Goal: Browse casually: Explore the website without a specific task or goal

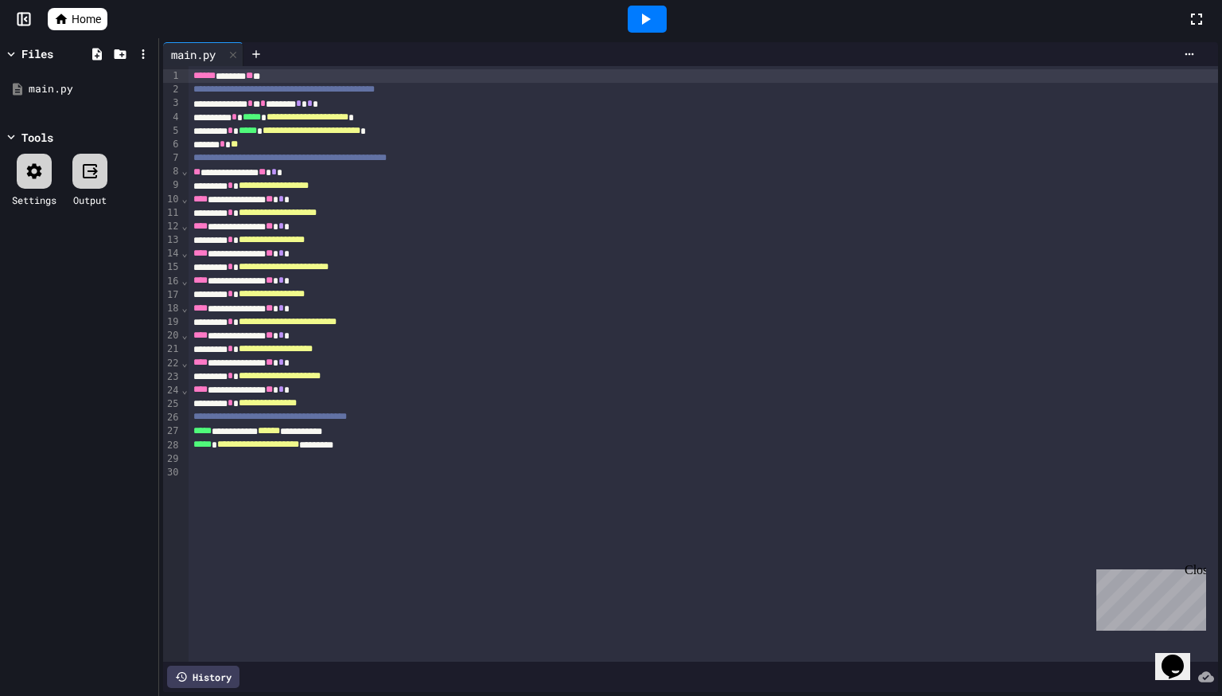
click at [633, 30] on div at bounding box center [647, 19] width 39 height 27
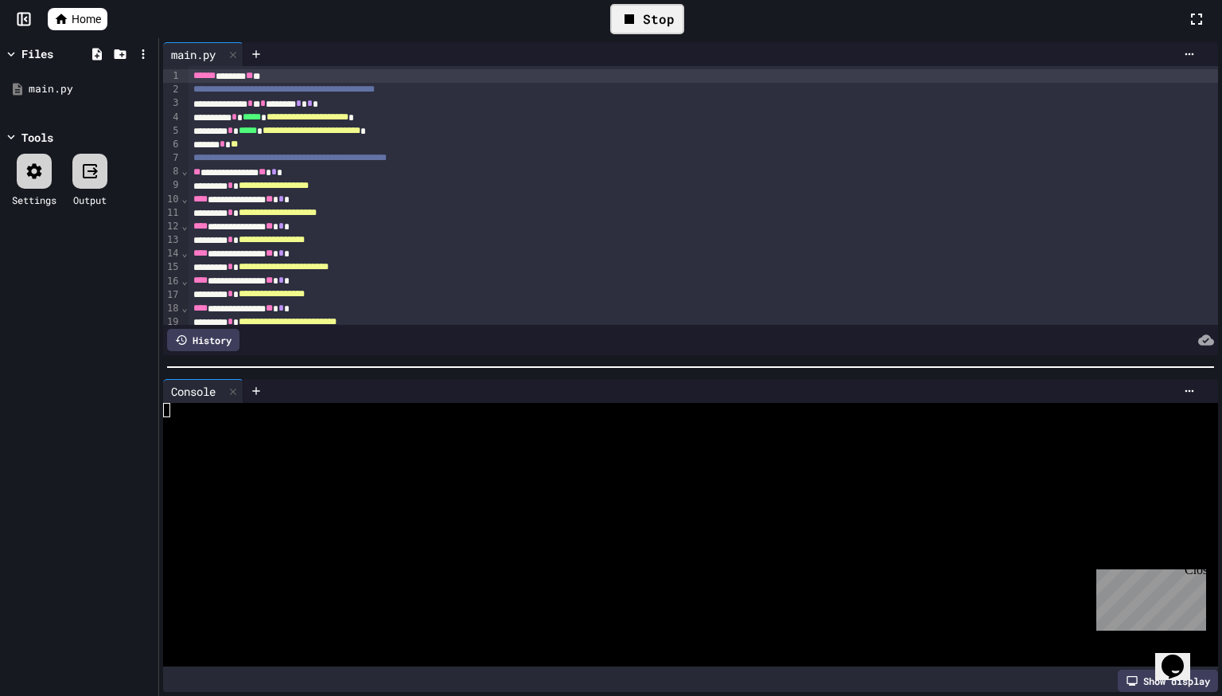
click at [637, 20] on icon at bounding box center [629, 19] width 19 height 19
click at [637, 20] on icon at bounding box center [645, 19] width 19 height 19
click at [466, 540] on div at bounding box center [682, 541] width 1039 height 14
type textarea "*"
type textarea "***"
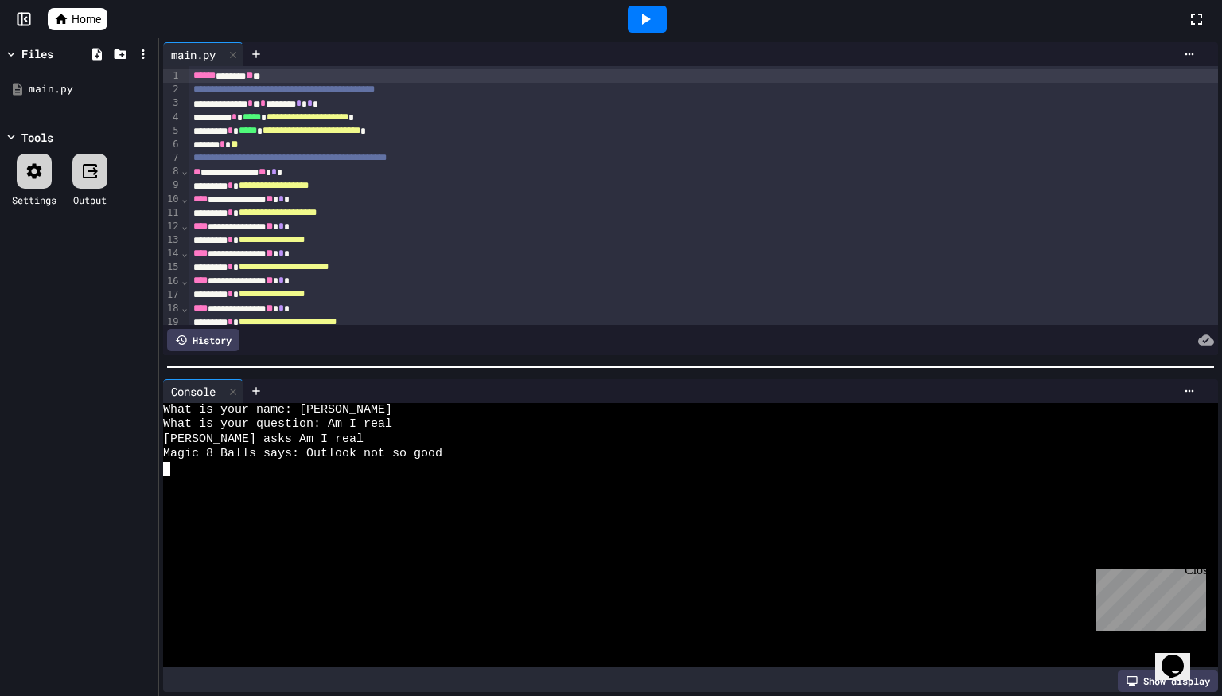
click at [103, 18] on link "Home" at bounding box center [78, 19] width 60 height 22
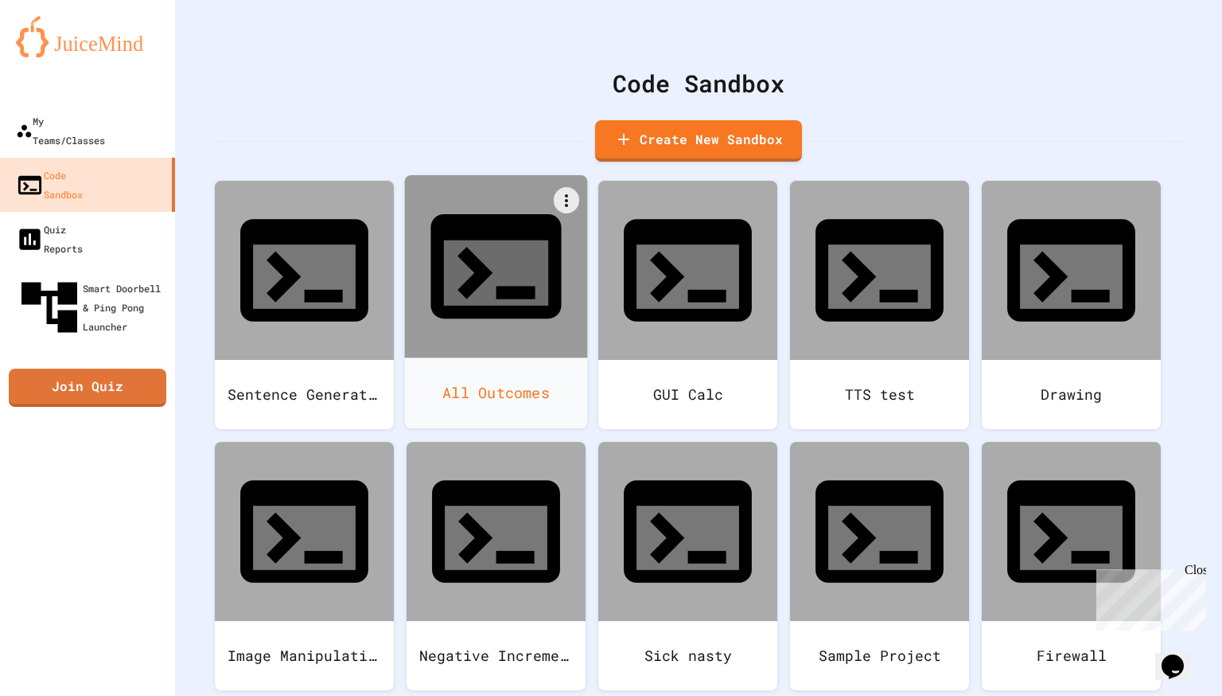
click at [545, 357] on div "All Outcomes" at bounding box center [496, 392] width 183 height 71
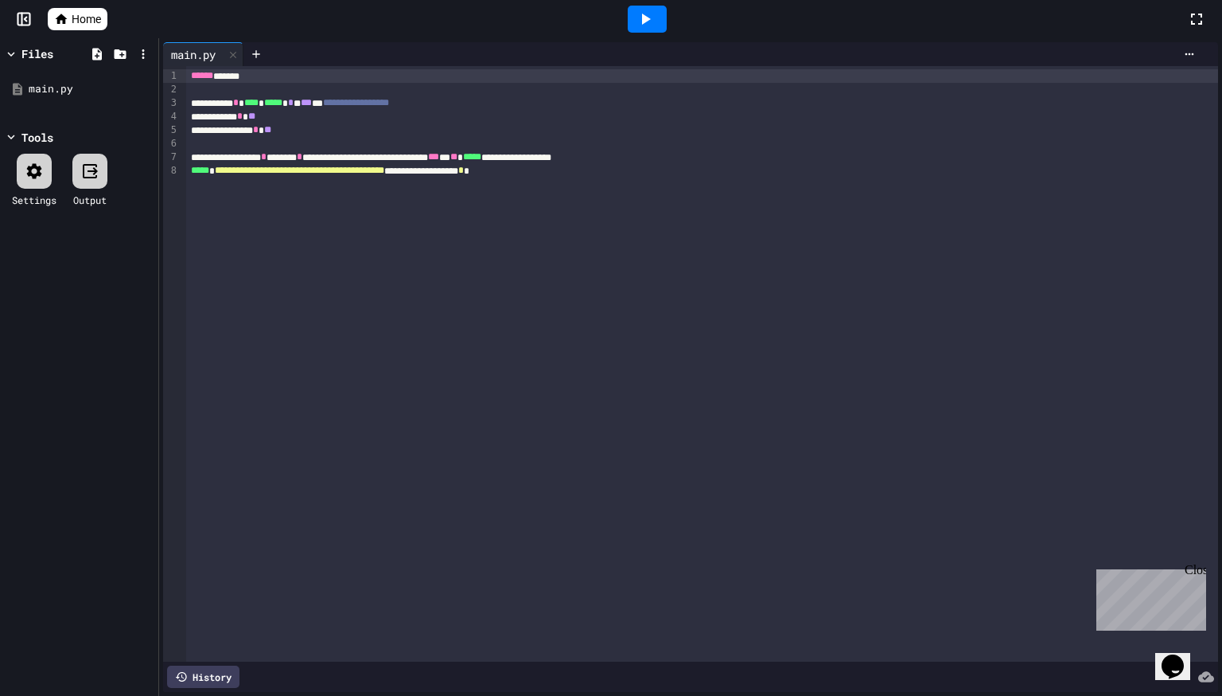
click at [88, 21] on span "Home" at bounding box center [86, 19] width 29 height 16
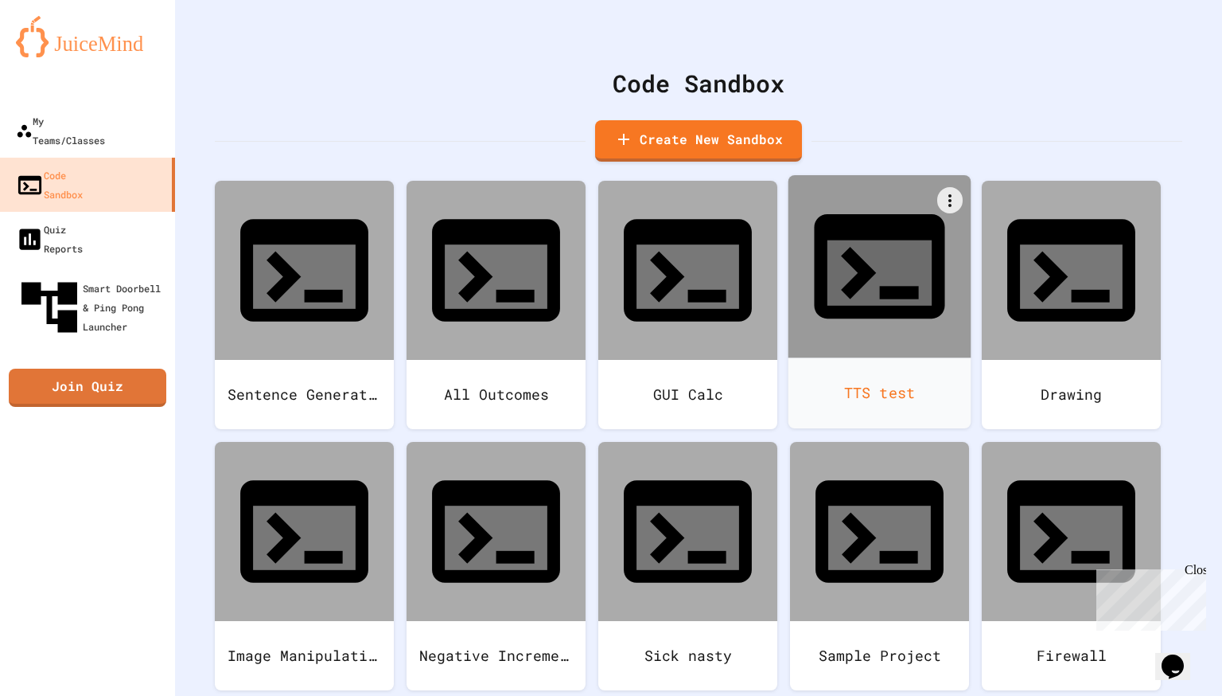
click at [893, 214] on icon at bounding box center [879, 266] width 131 height 104
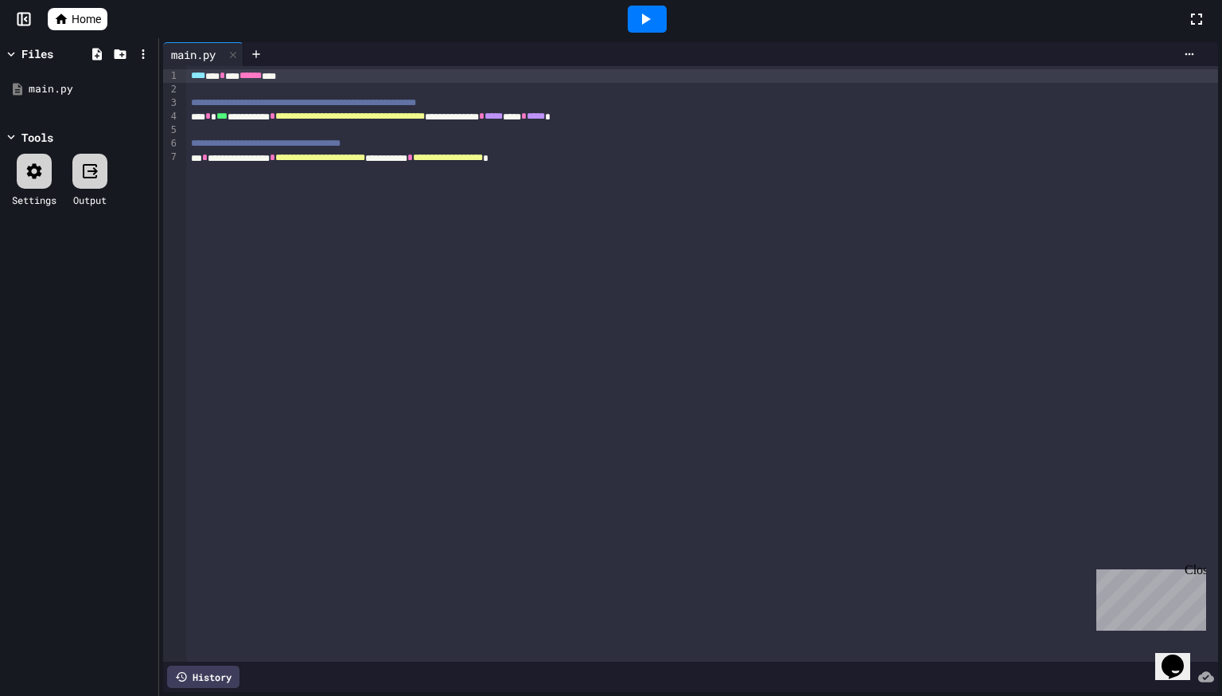
click at [78, 25] on span "Home" at bounding box center [86, 19] width 29 height 16
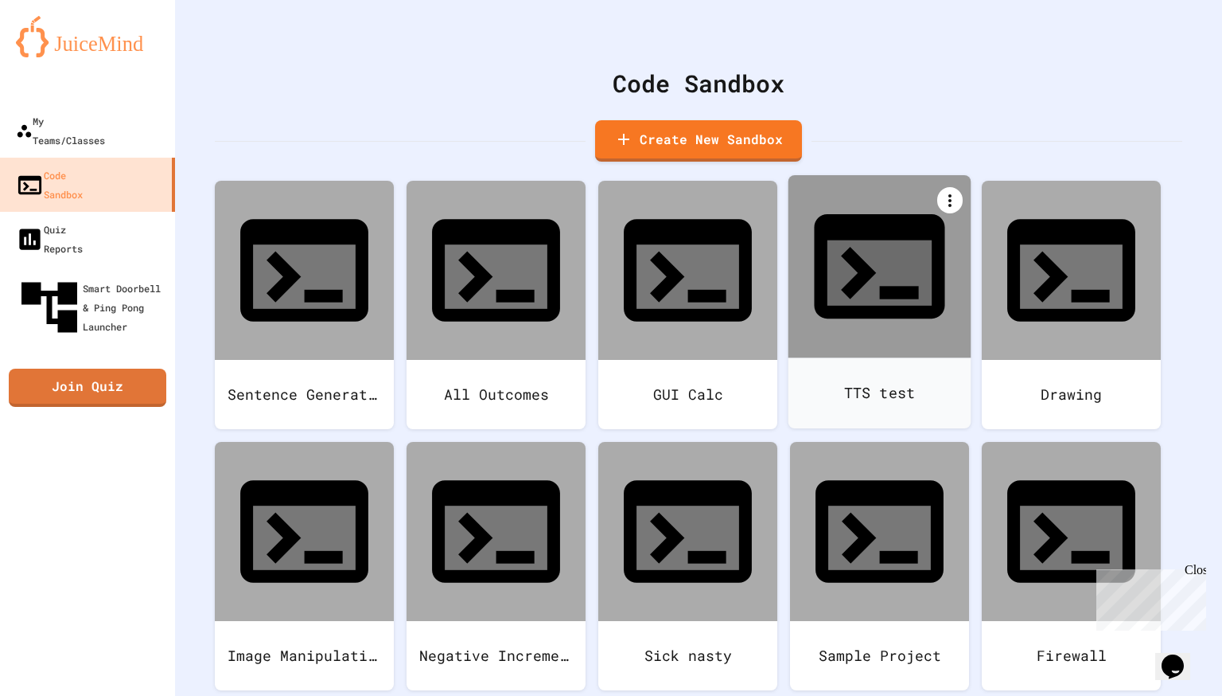
click at [957, 198] on icon at bounding box center [950, 200] width 19 height 19
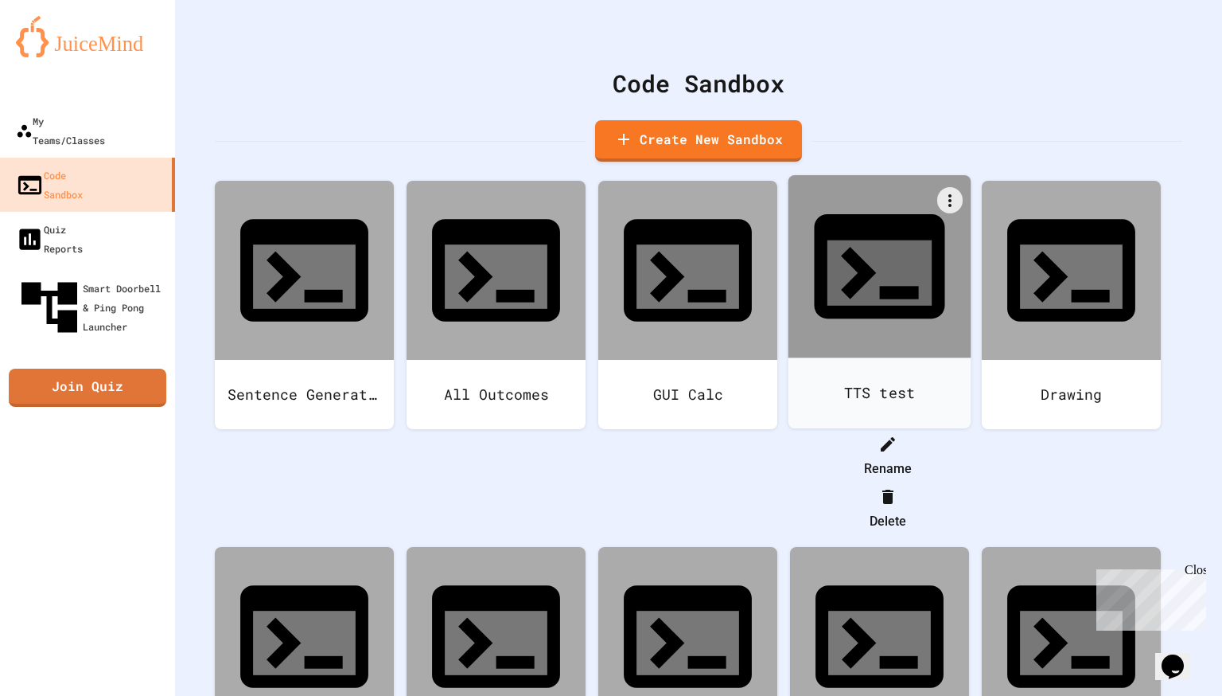
click at [894, 489] on icon at bounding box center [888, 496] width 11 height 14
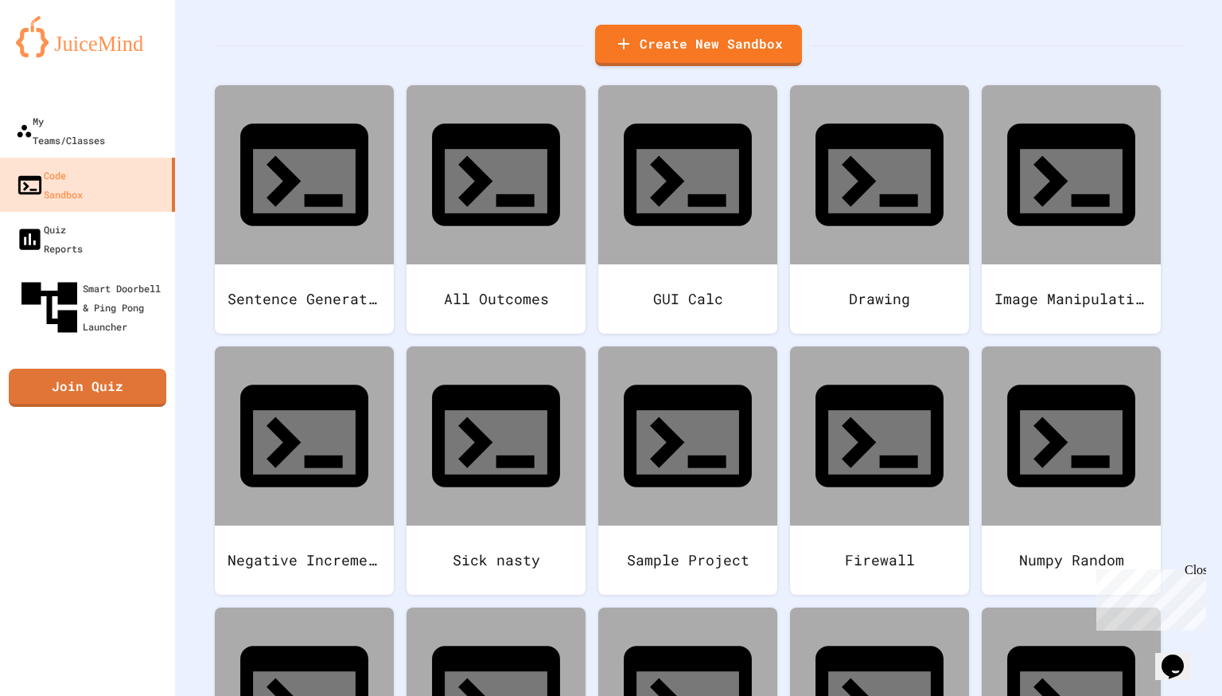
scroll to position [102, 0]
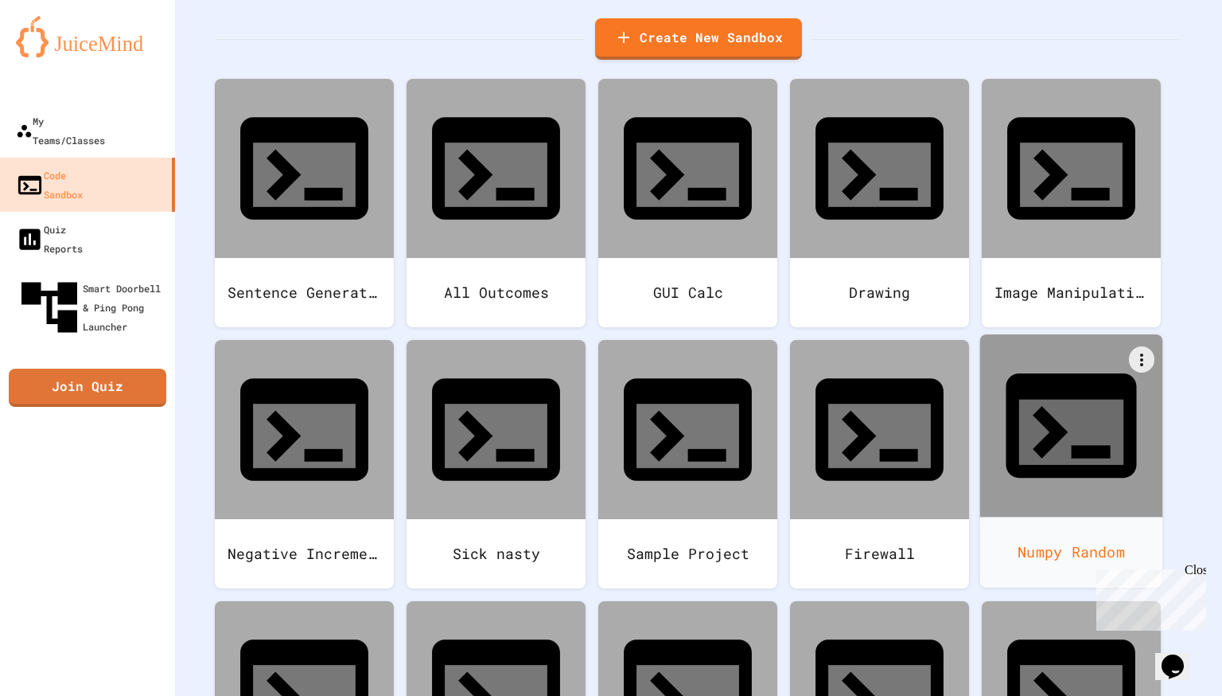
click at [1122, 516] on div "Numpy Random" at bounding box center [1071, 551] width 183 height 71
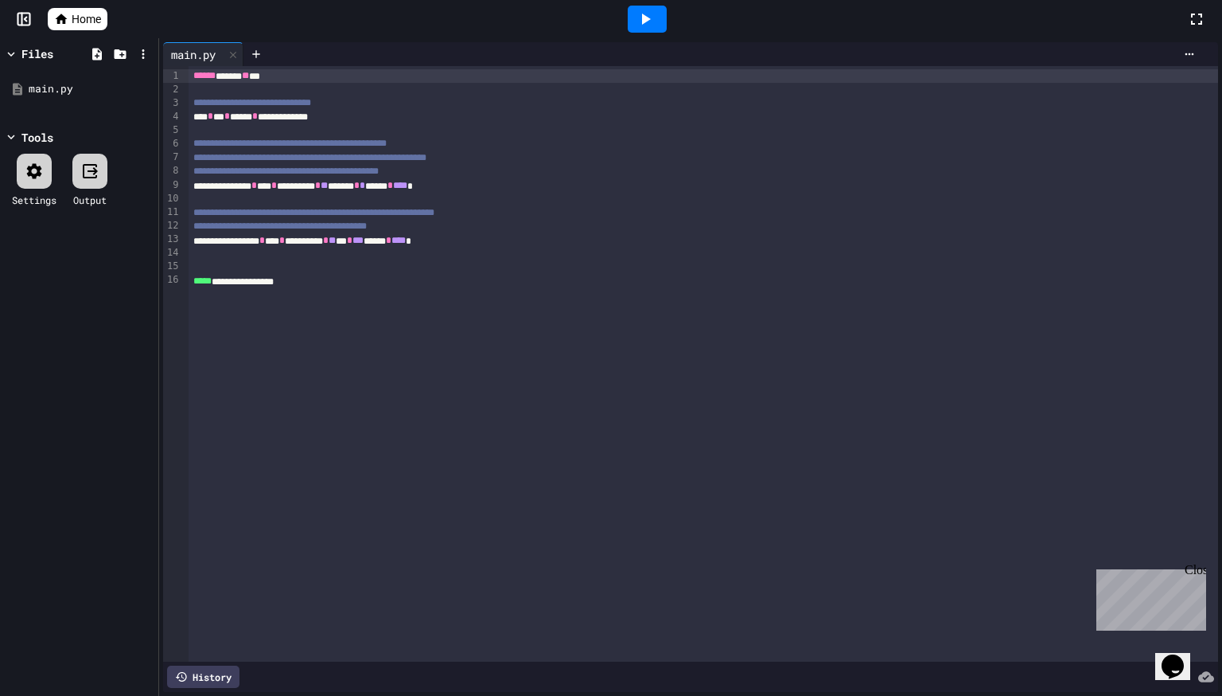
click at [654, 17] on icon at bounding box center [645, 19] width 19 height 19
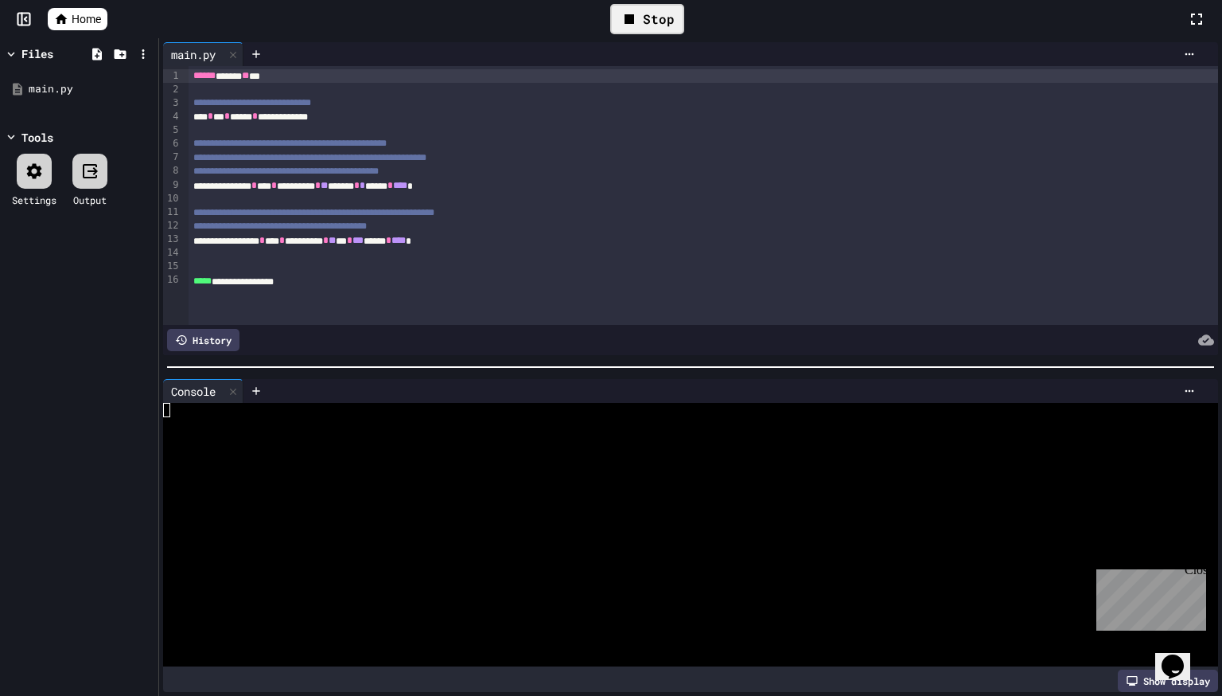
scroll to position [2196, 0]
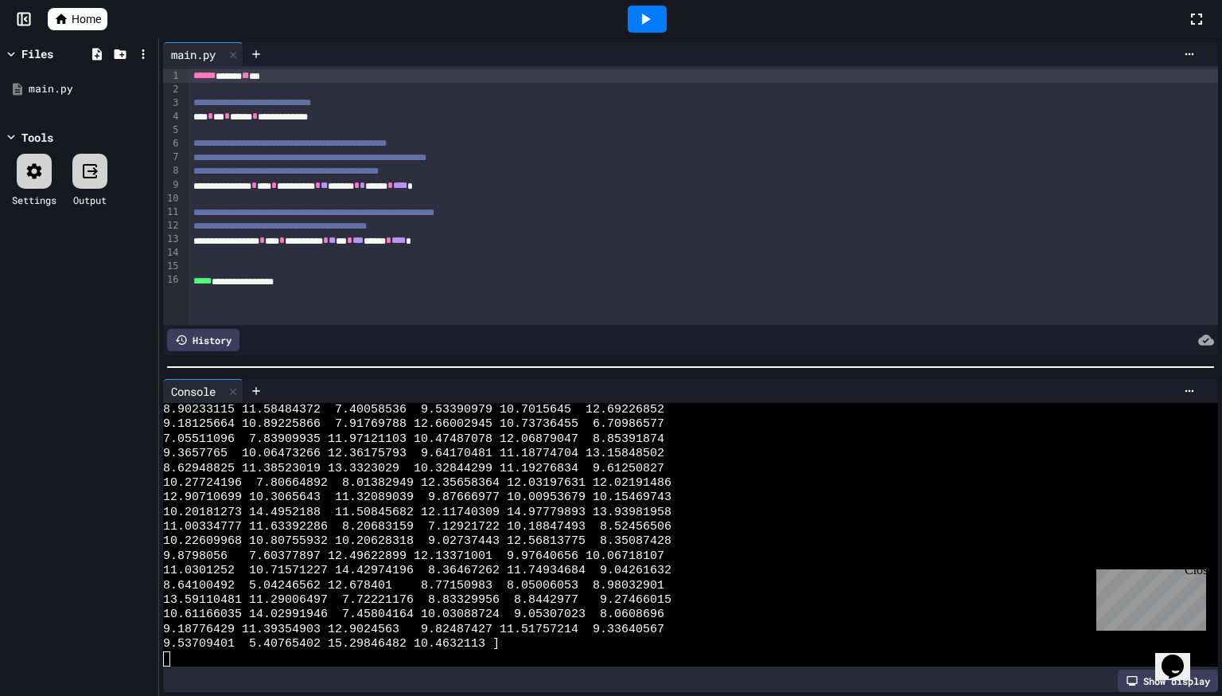
click at [654, 17] on icon at bounding box center [645, 19] width 19 height 19
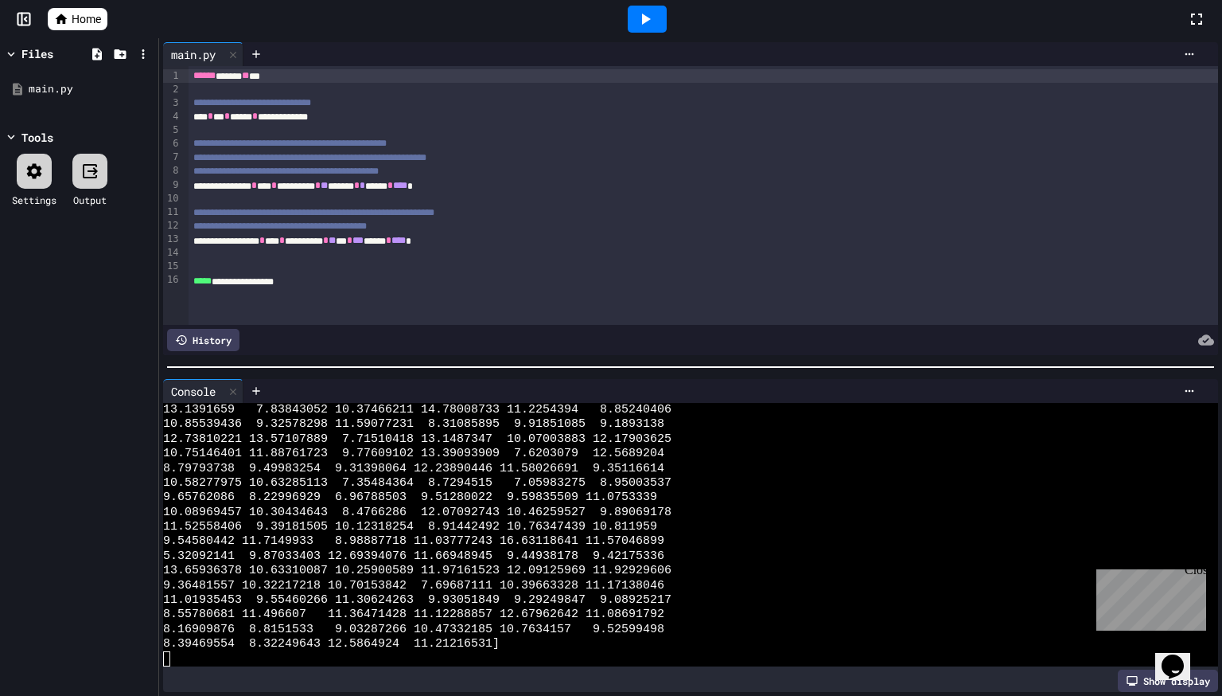
click at [633, 20] on div at bounding box center [647, 19] width 39 height 27
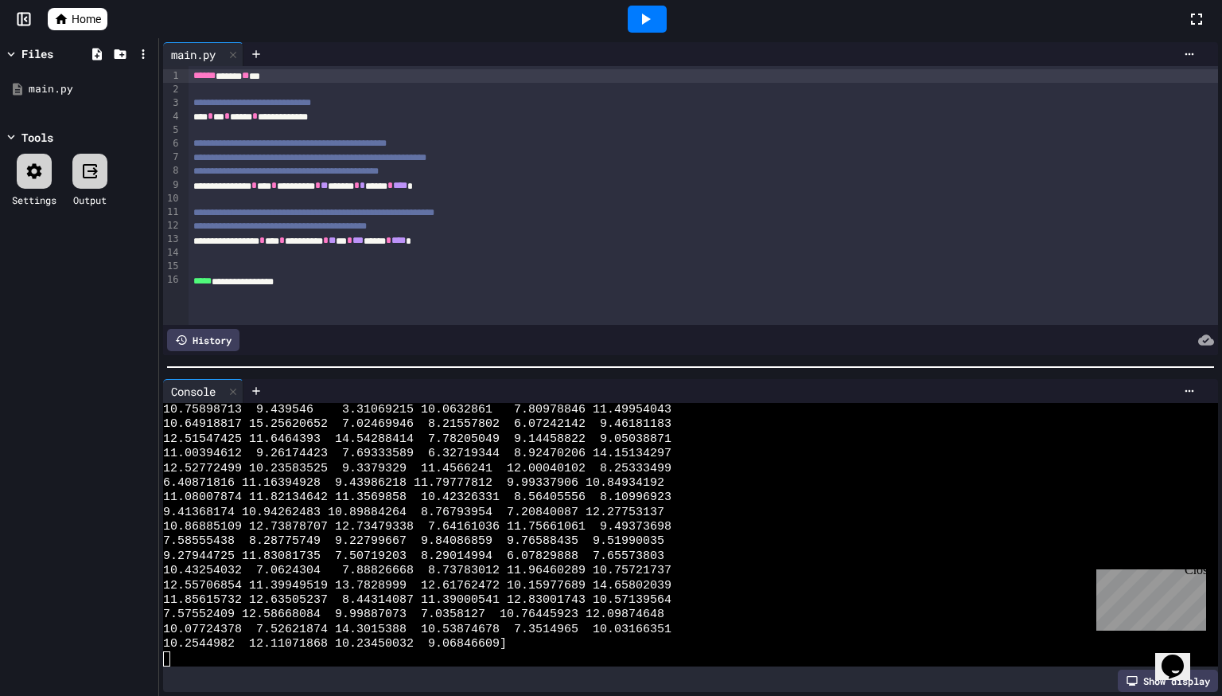
click at [688, 24] on div at bounding box center [647, 19] width 1080 height 43
click at [661, 25] on div at bounding box center [647, 19] width 39 height 27
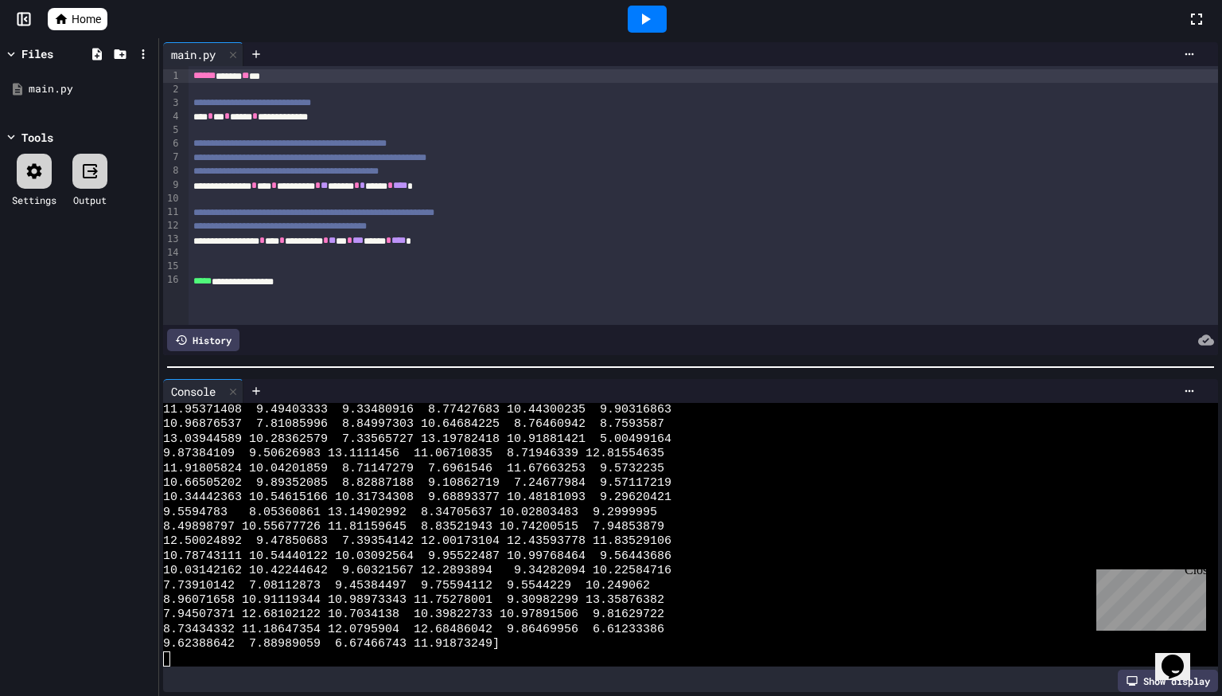
click at [98, 20] on span "Home" at bounding box center [86, 19] width 29 height 16
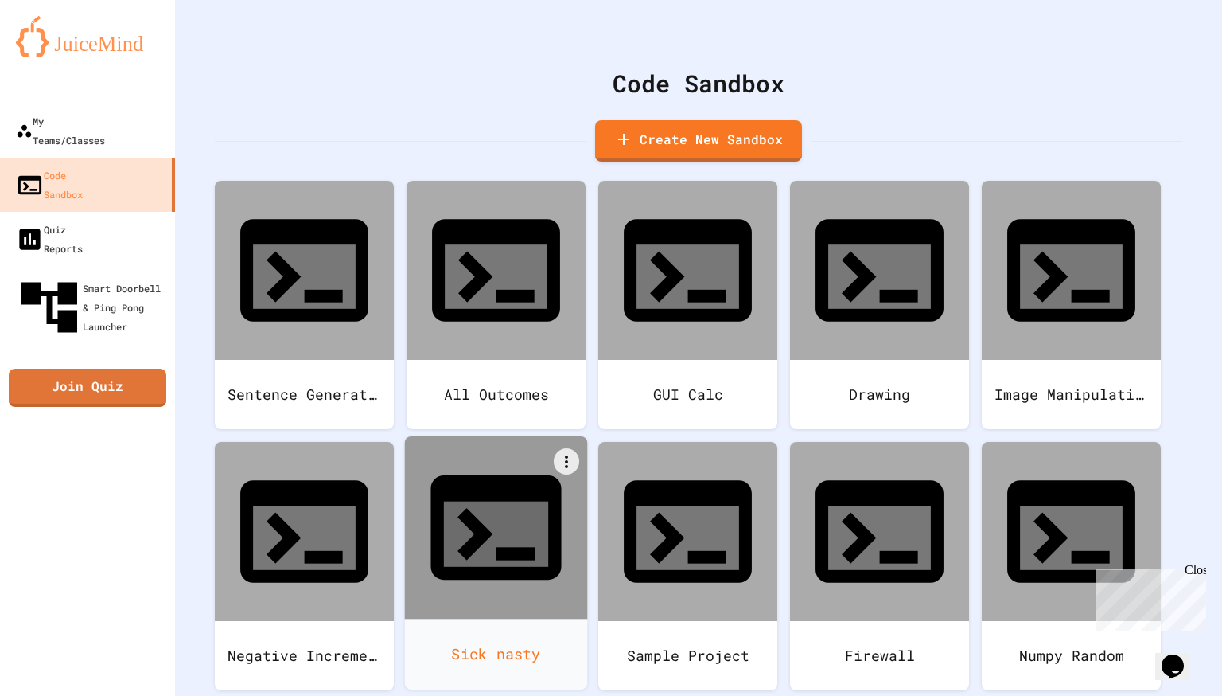
click at [524, 450] on div at bounding box center [496, 527] width 183 height 183
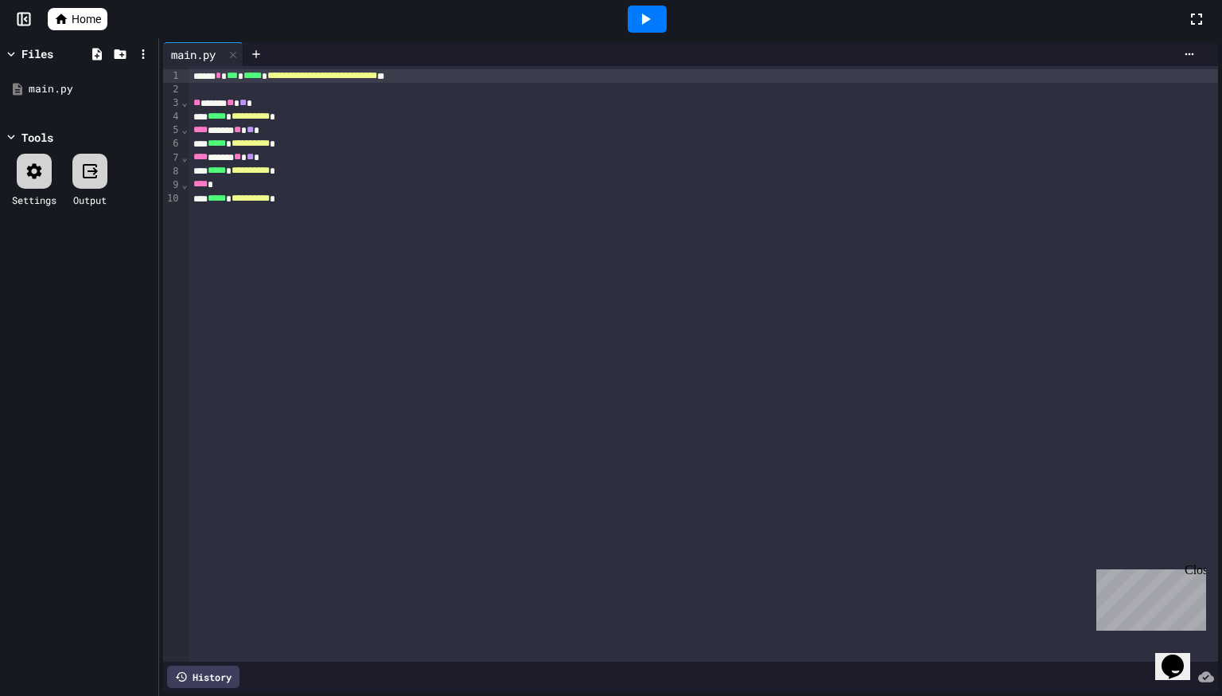
click at [83, 13] on span "Home" at bounding box center [86, 19] width 29 height 16
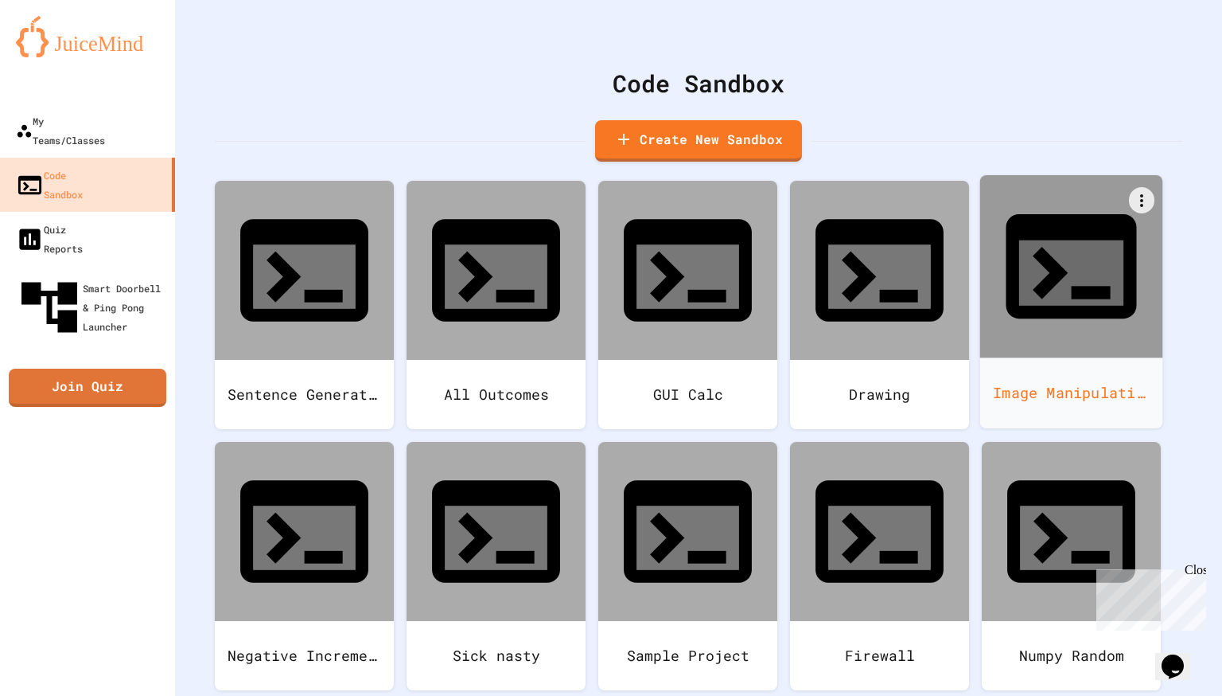
click at [1043, 357] on div "Image Manipulation" at bounding box center [1071, 392] width 183 height 71
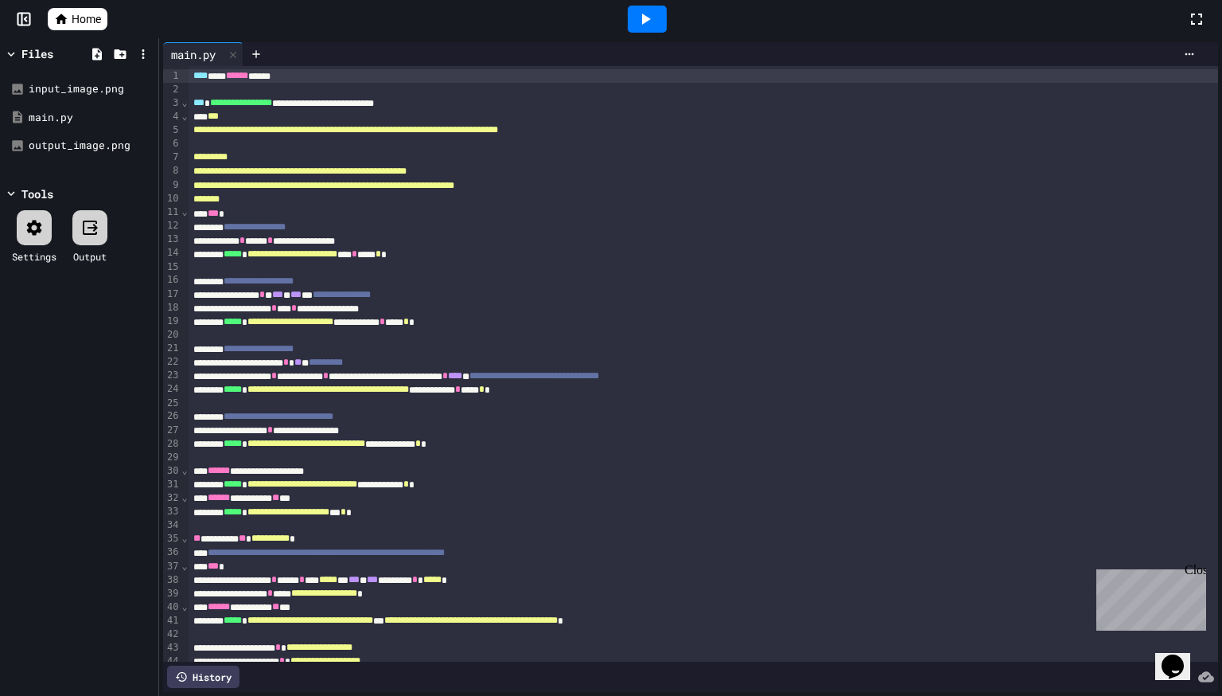
click at [652, 30] on div at bounding box center [647, 19] width 39 height 27
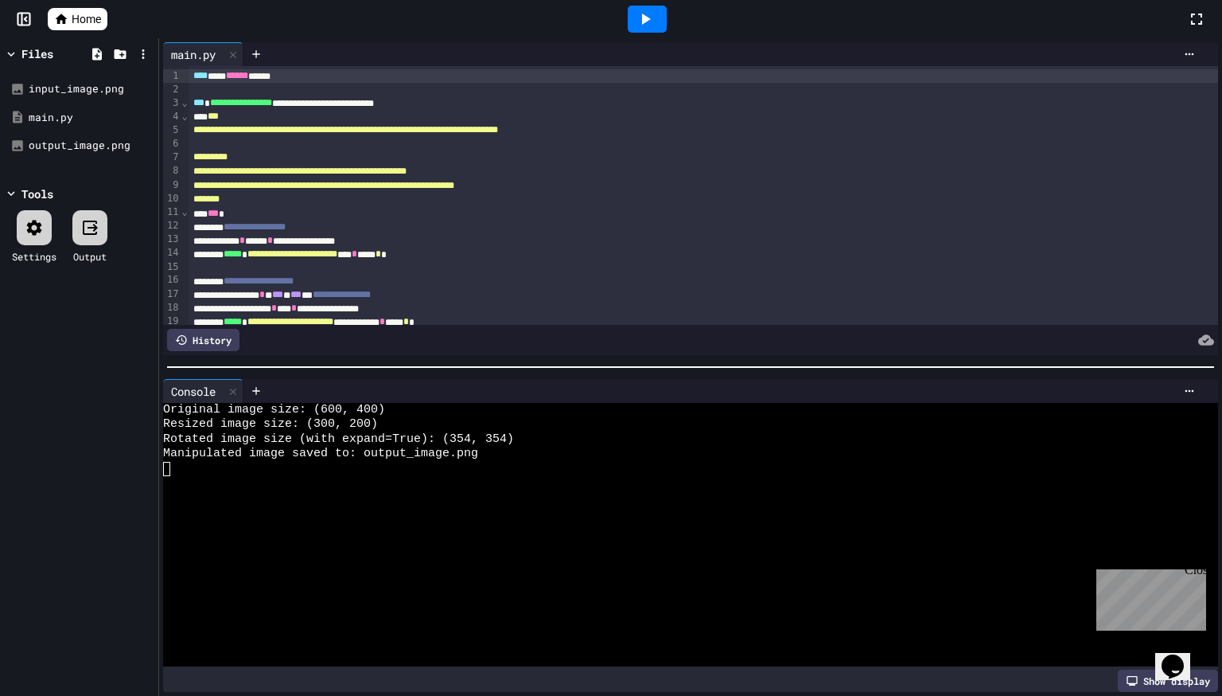
click at [98, 29] on link "Home" at bounding box center [78, 19] width 60 height 22
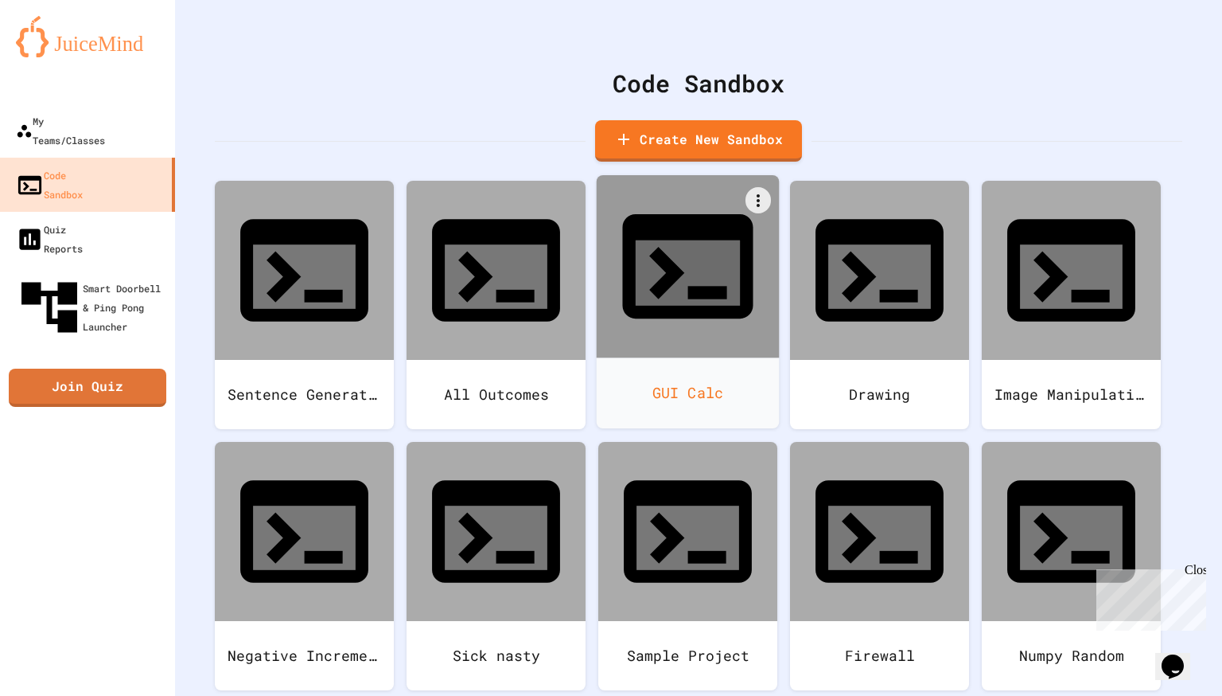
click at [733, 261] on div at bounding box center [688, 266] width 183 height 183
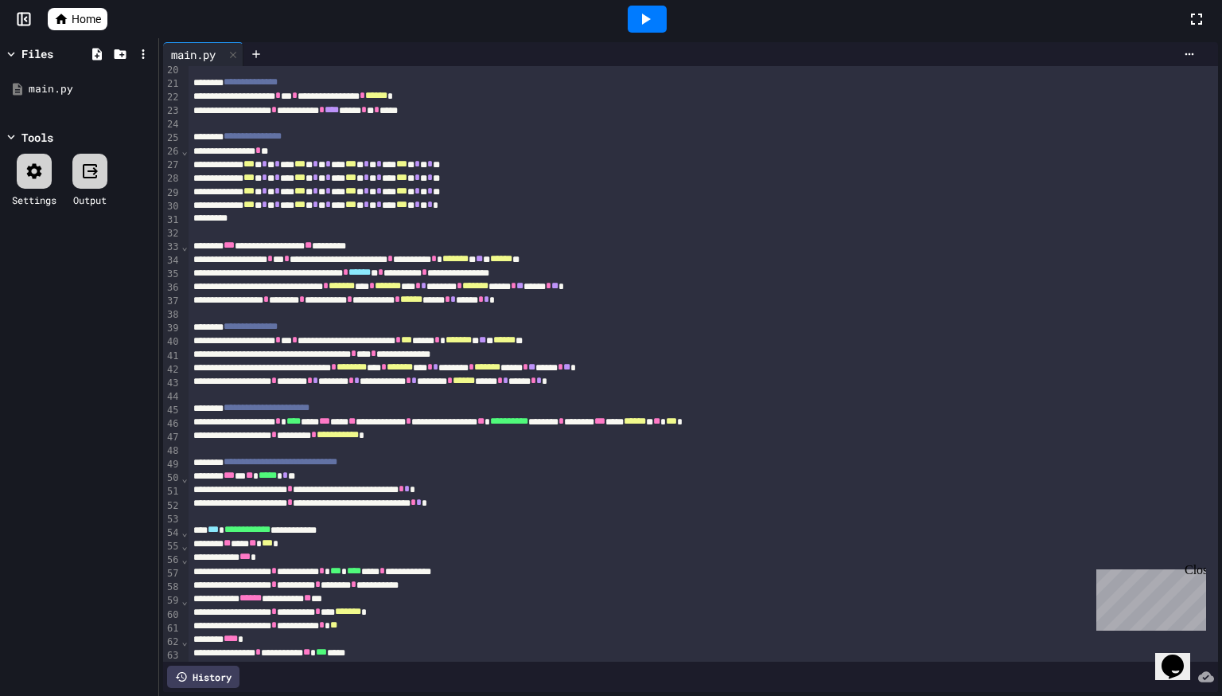
scroll to position [404, 0]
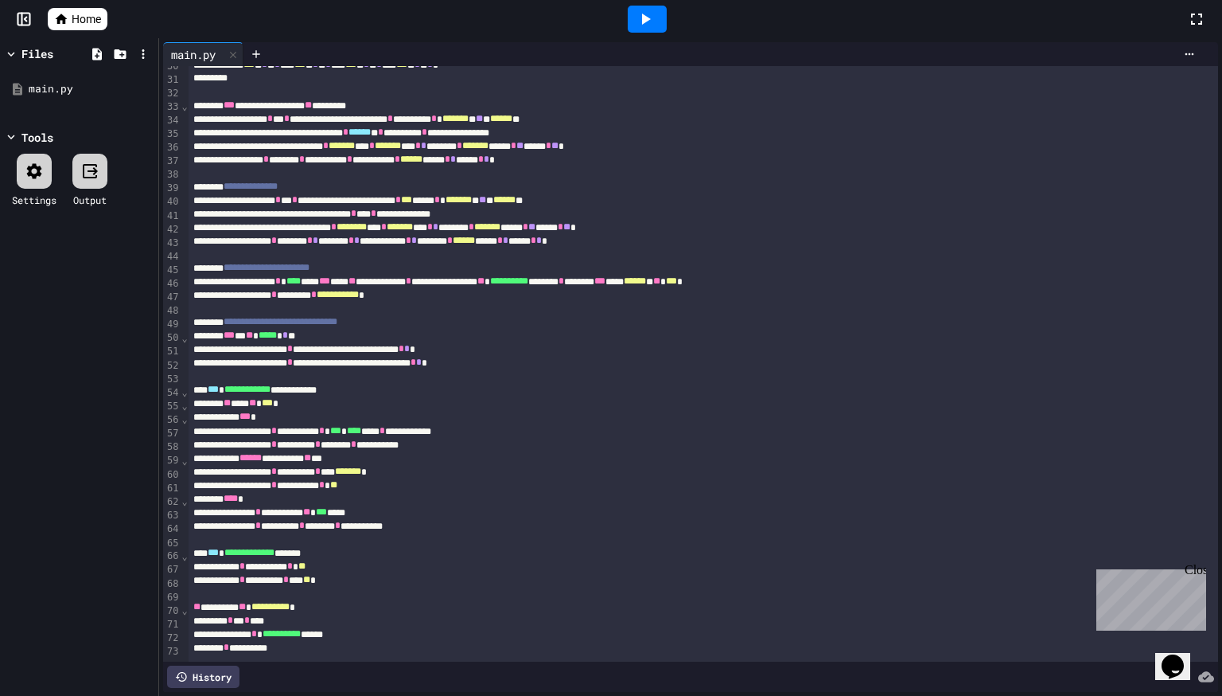
click at [76, 29] on link "Home" at bounding box center [78, 19] width 60 height 22
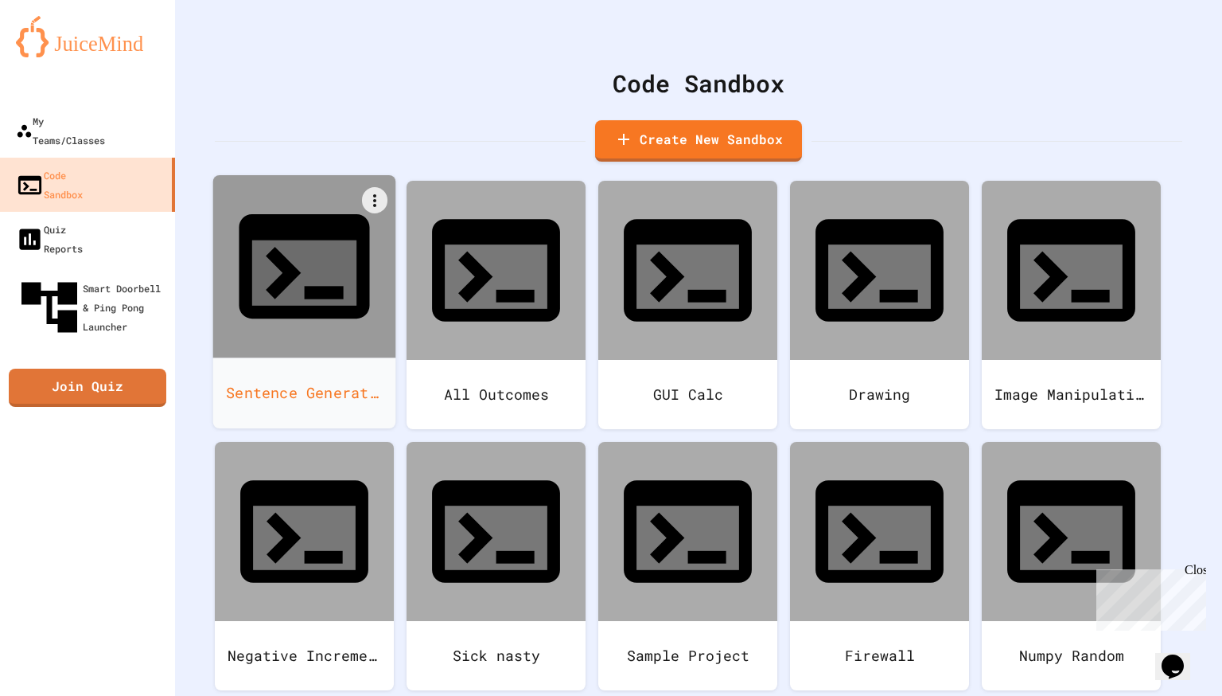
click at [380, 357] on div "Sentence Generator" at bounding box center [304, 392] width 183 height 71
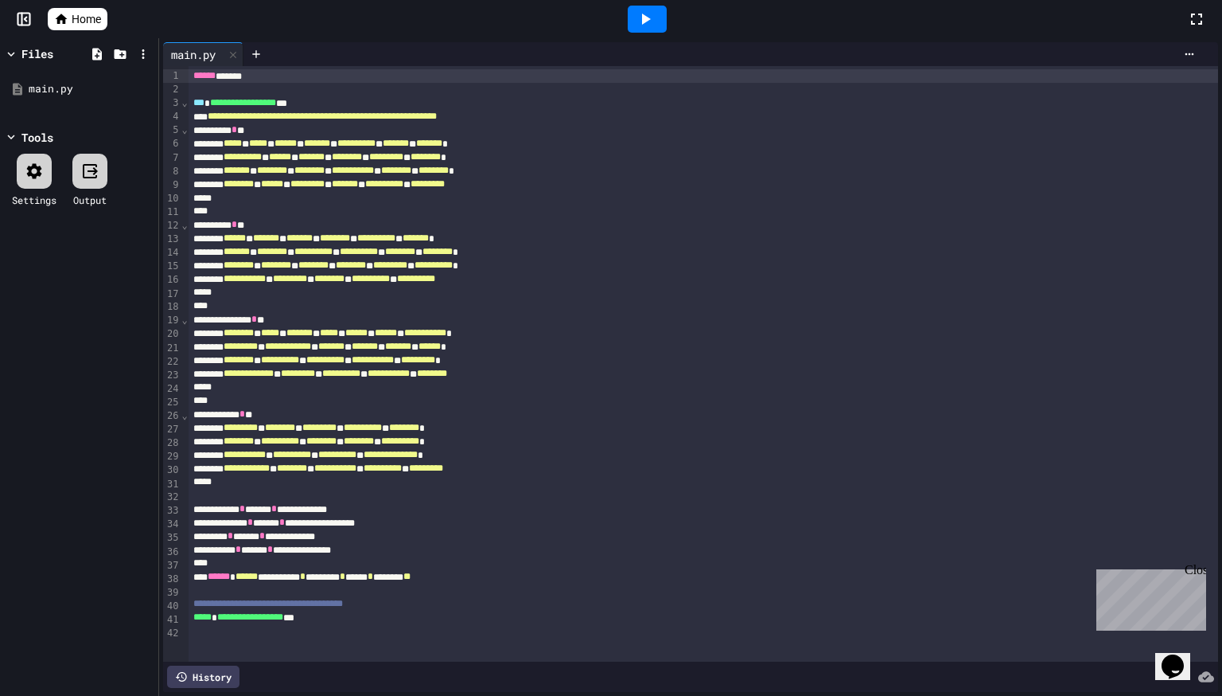
click at [641, 29] on div at bounding box center [647, 19] width 39 height 27
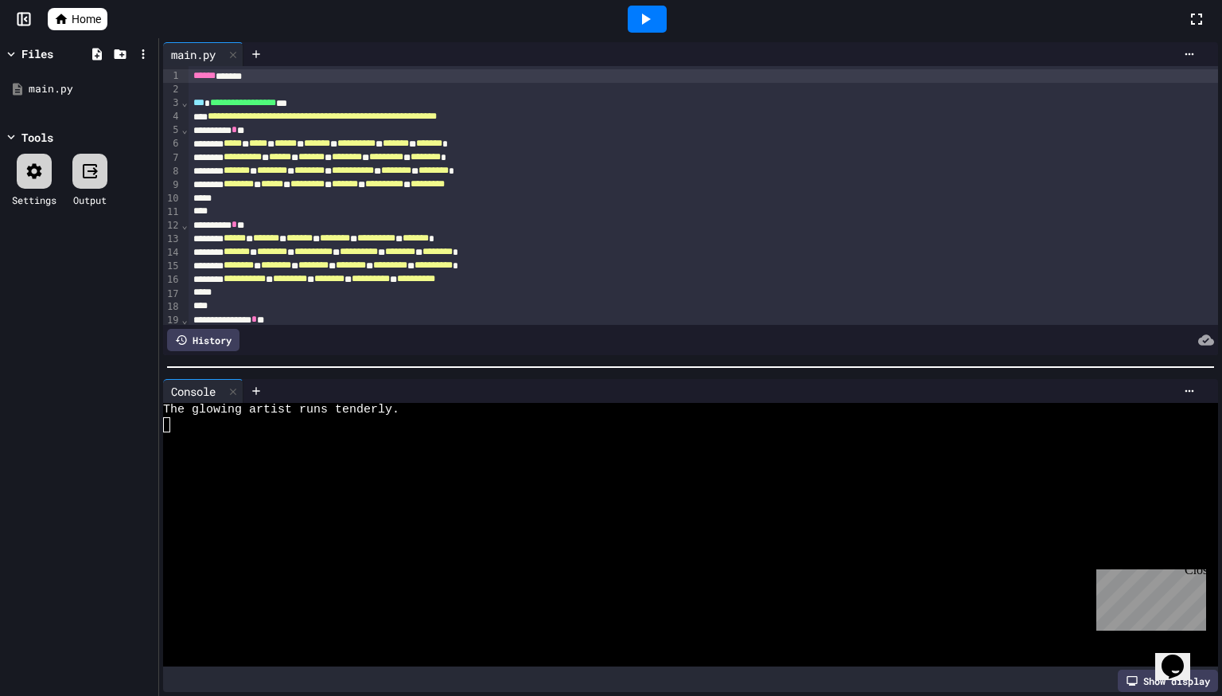
click at [65, 31] on div "Home" at bounding box center [611, 19] width 1222 height 38
click at [72, 22] on span "Home" at bounding box center [86, 19] width 29 height 16
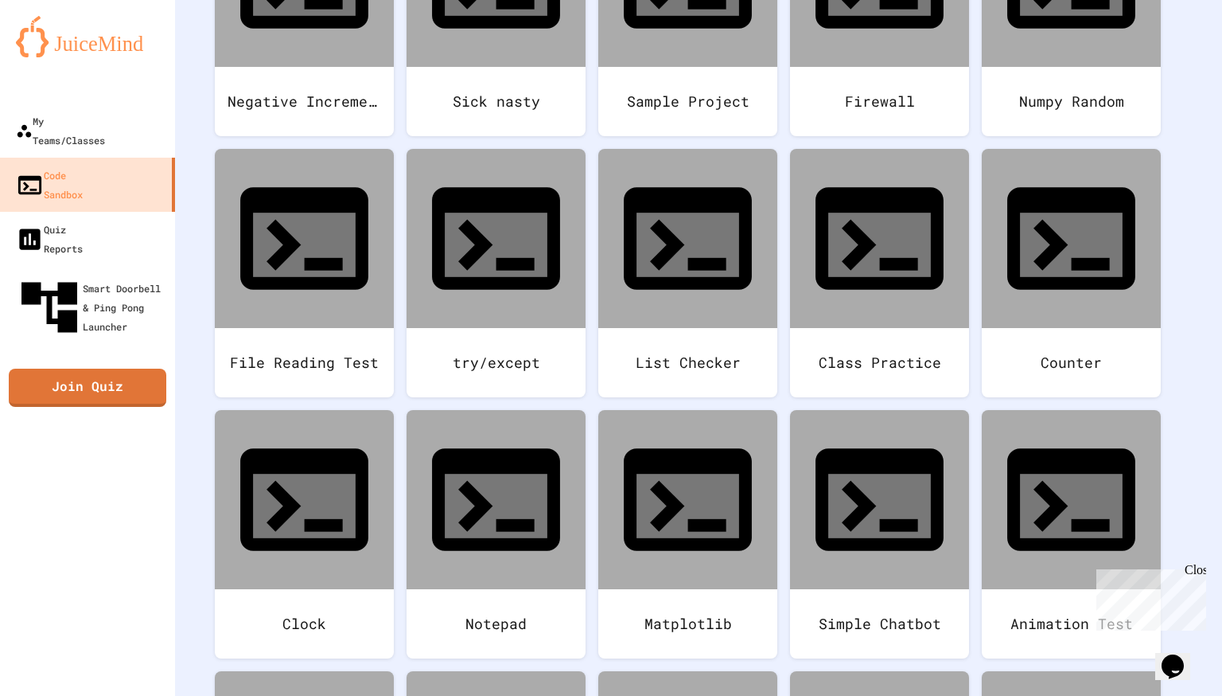
scroll to position [554, 0]
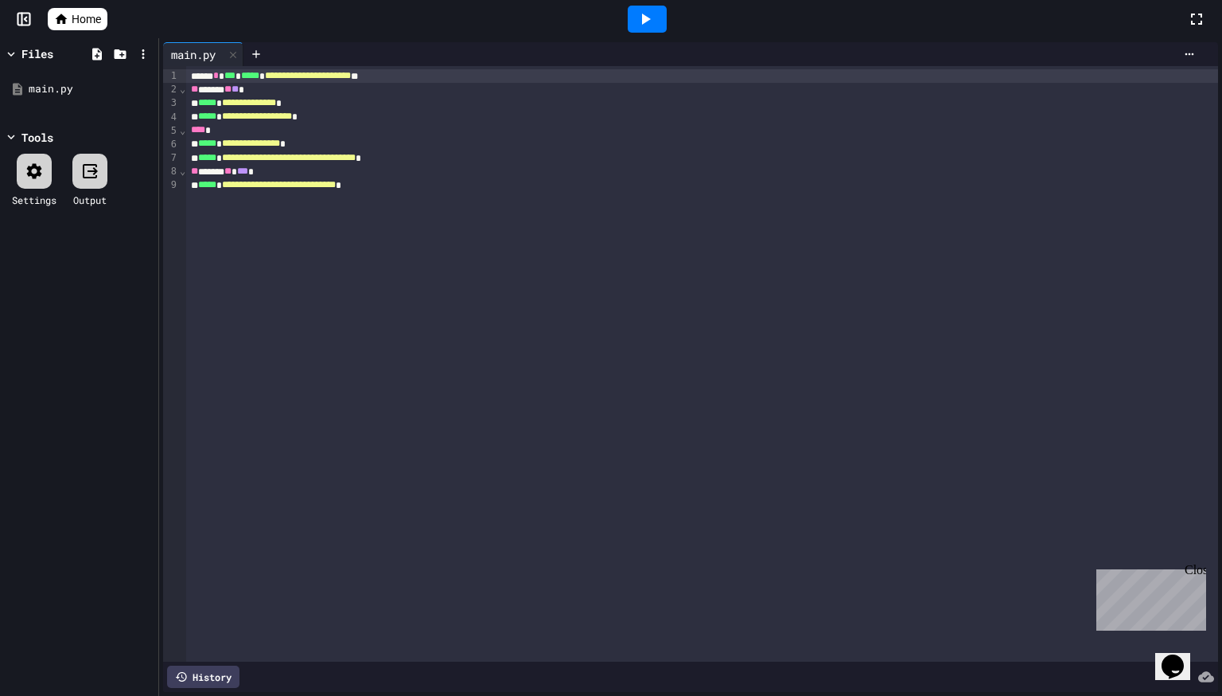
click at [91, 25] on span "Home" at bounding box center [86, 19] width 29 height 16
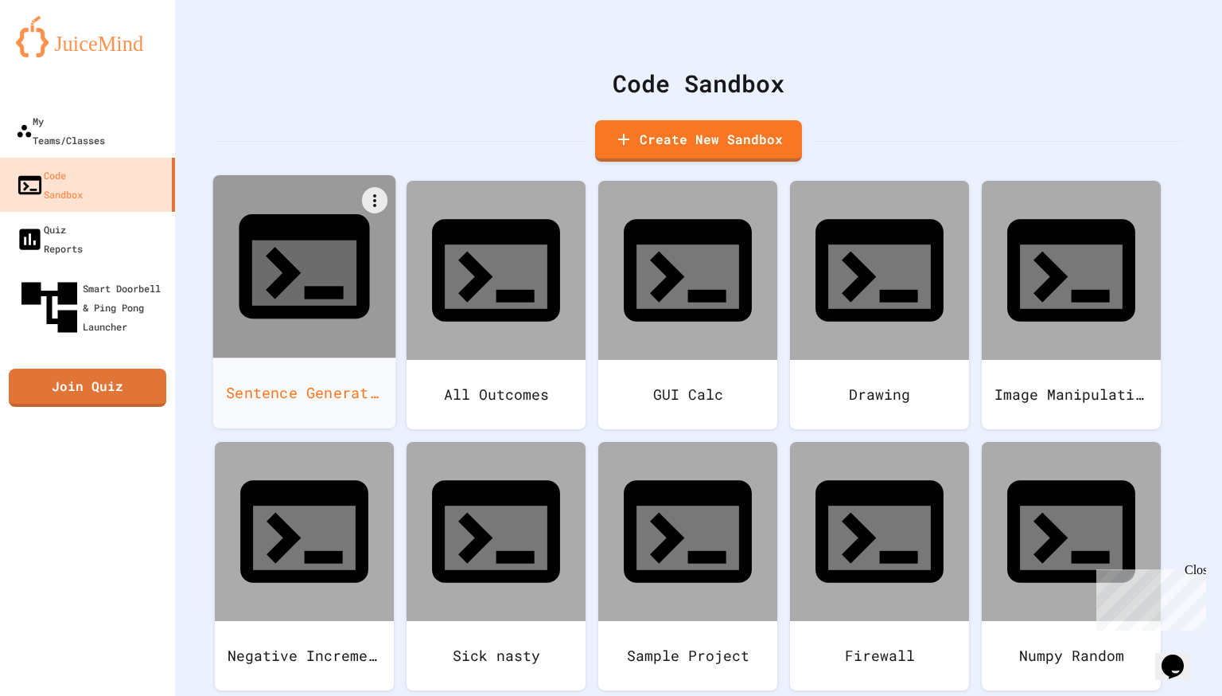
click at [231, 237] on div at bounding box center [304, 266] width 183 height 183
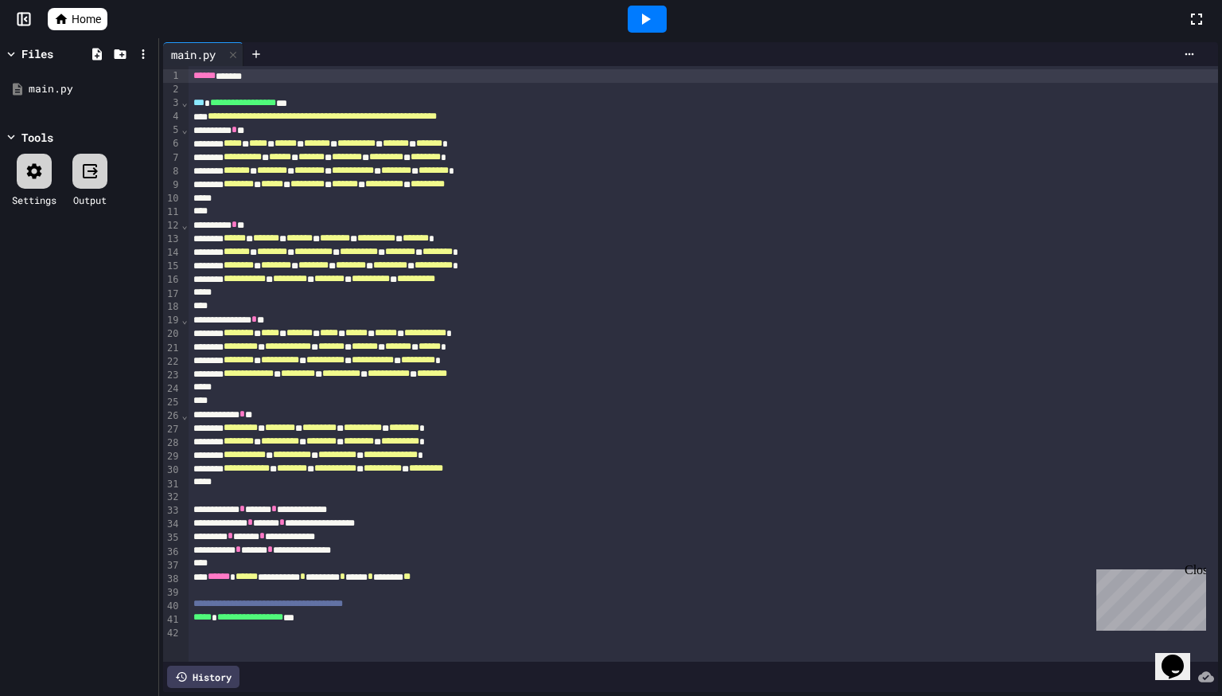
click at [647, 25] on icon at bounding box center [645, 19] width 19 height 19
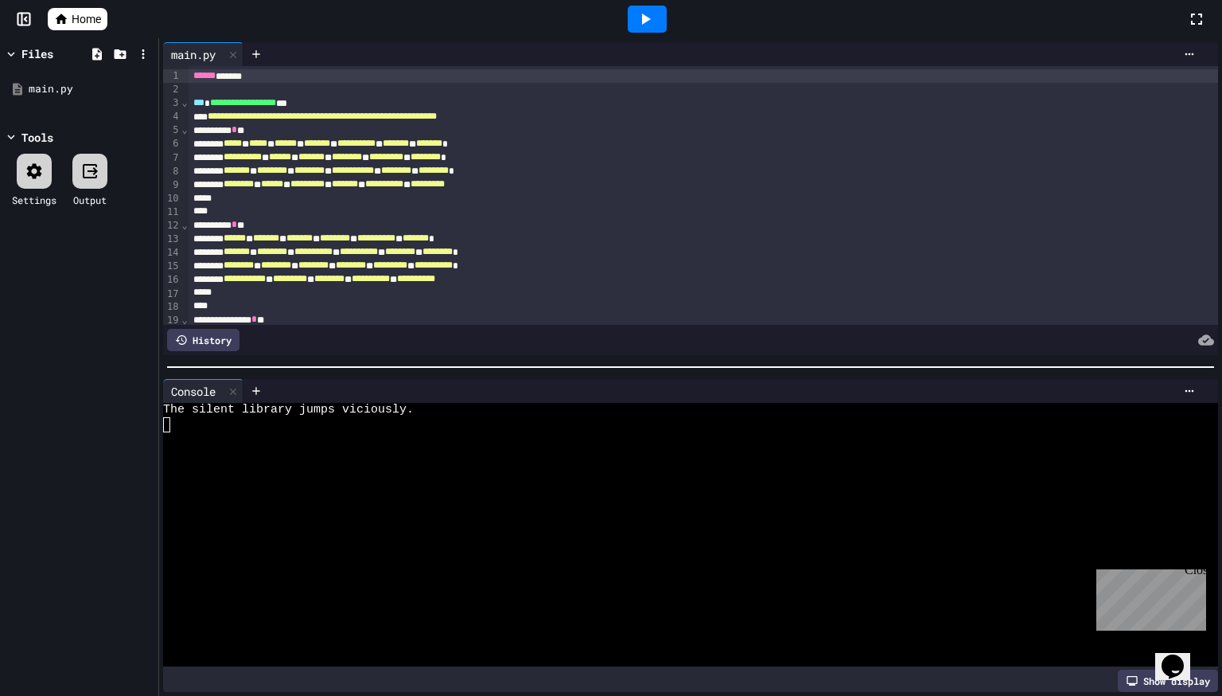
scroll to position [318, 0]
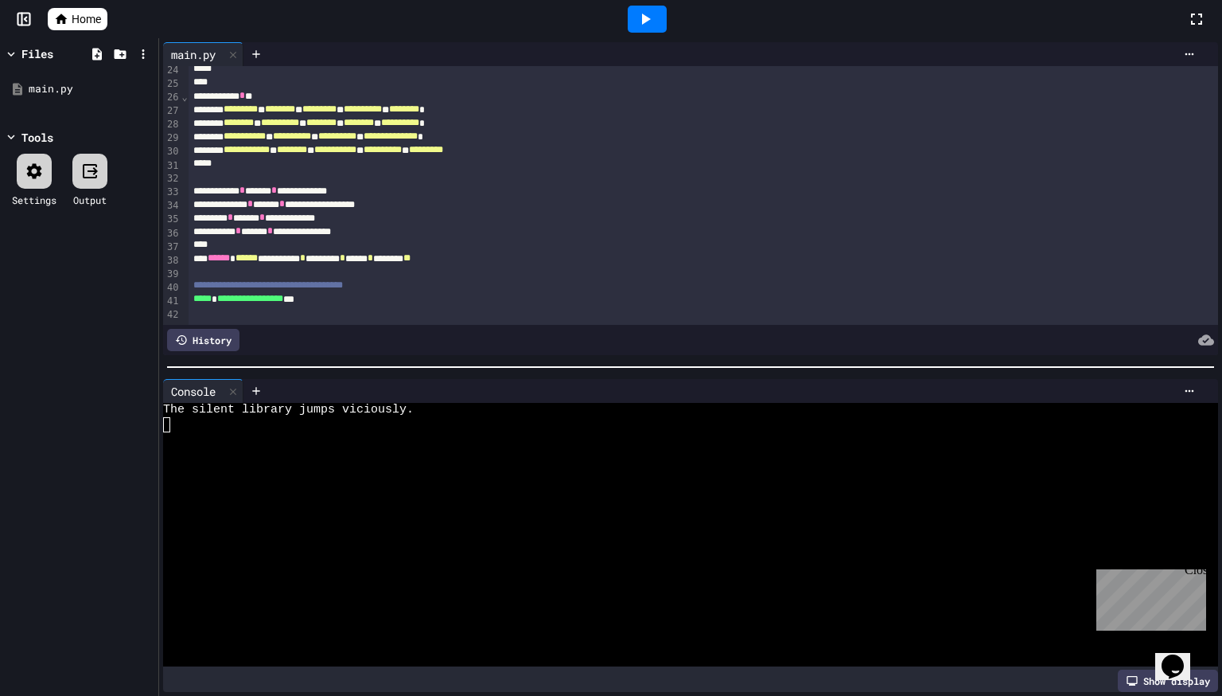
click at [672, 7] on div at bounding box center [647, 19] width 55 height 43
click at [660, 27] on div at bounding box center [647, 19] width 39 height 27
click at [654, 31] on div at bounding box center [647, 19] width 39 height 27
click at [649, 33] on div "Stop" at bounding box center [647, 19] width 90 height 46
click at [642, 36] on div at bounding box center [647, 19] width 55 height 43
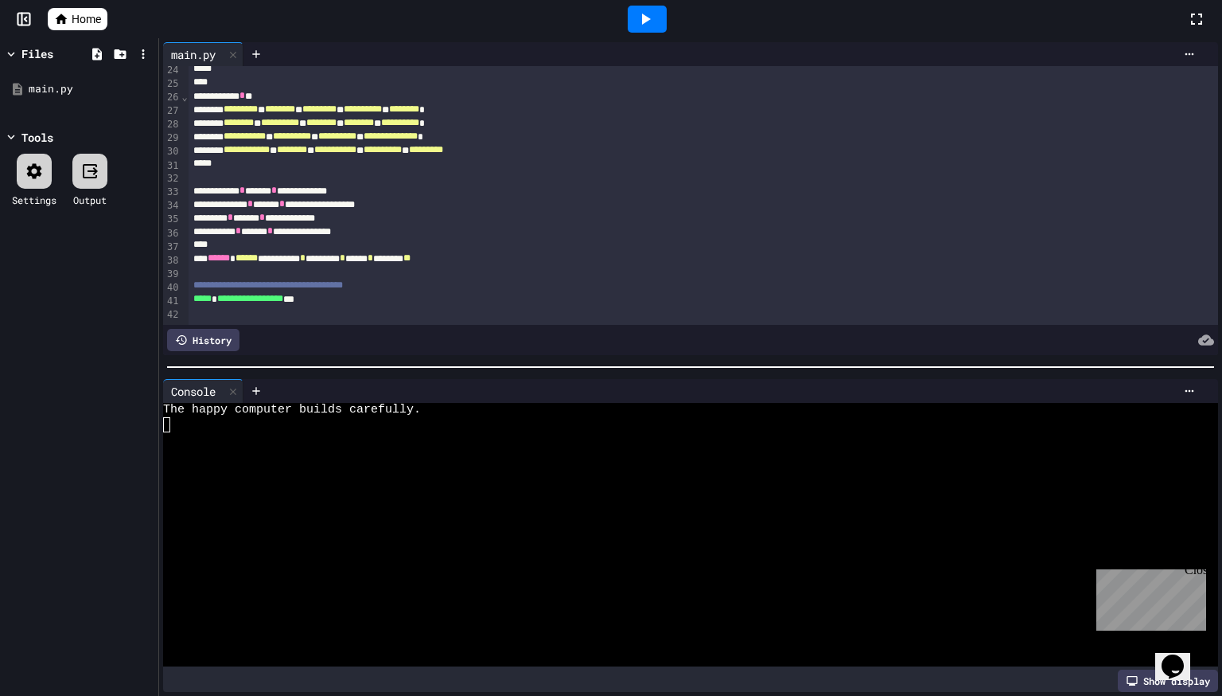
click at [638, 24] on icon at bounding box center [645, 19] width 19 height 19
click at [632, 26] on div at bounding box center [647, 19] width 39 height 27
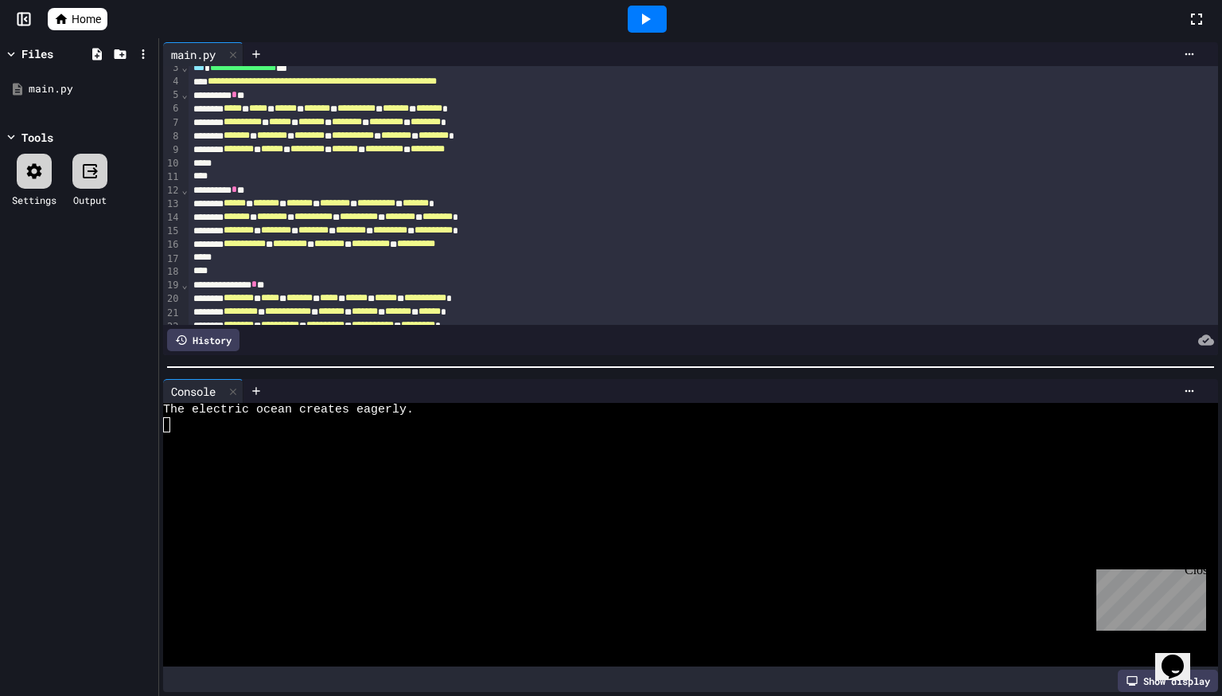
scroll to position [34, 0]
click at [643, 21] on icon at bounding box center [646, 19] width 9 height 11
click at [642, 23] on icon at bounding box center [645, 19] width 19 height 19
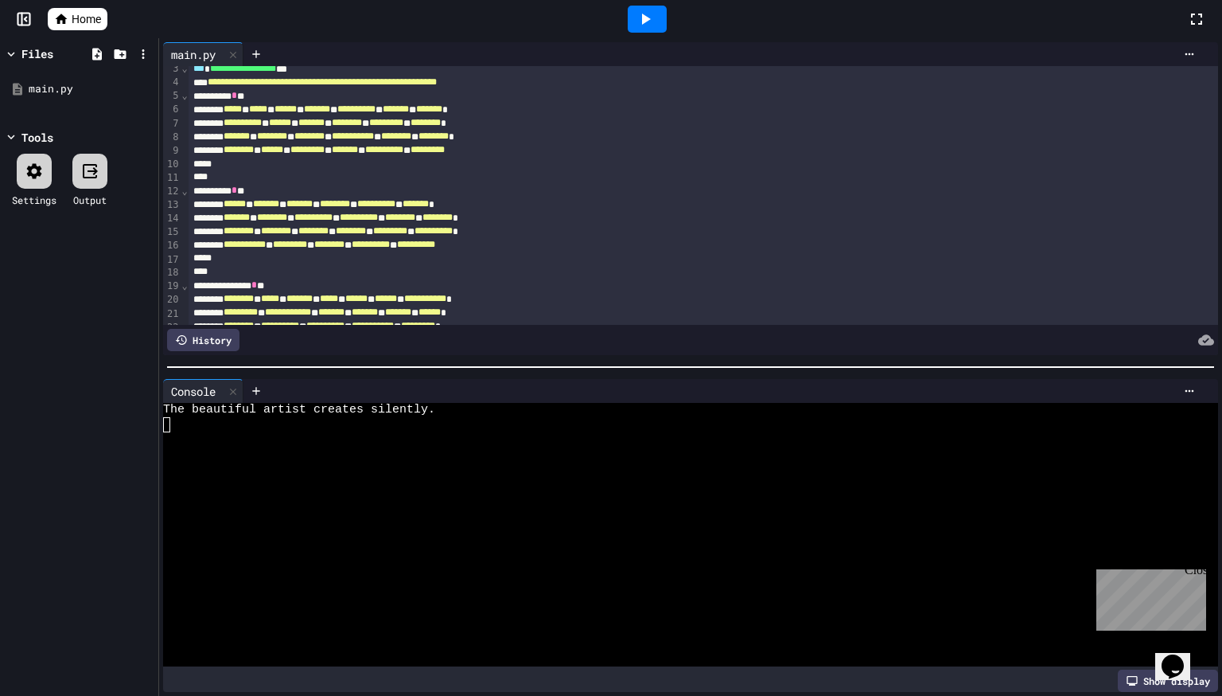
click at [642, 23] on icon at bounding box center [645, 19] width 19 height 19
click at [1198, 569] on div "Close" at bounding box center [1195, 573] width 20 height 20
click at [666, 29] on div at bounding box center [647, 19] width 39 height 27
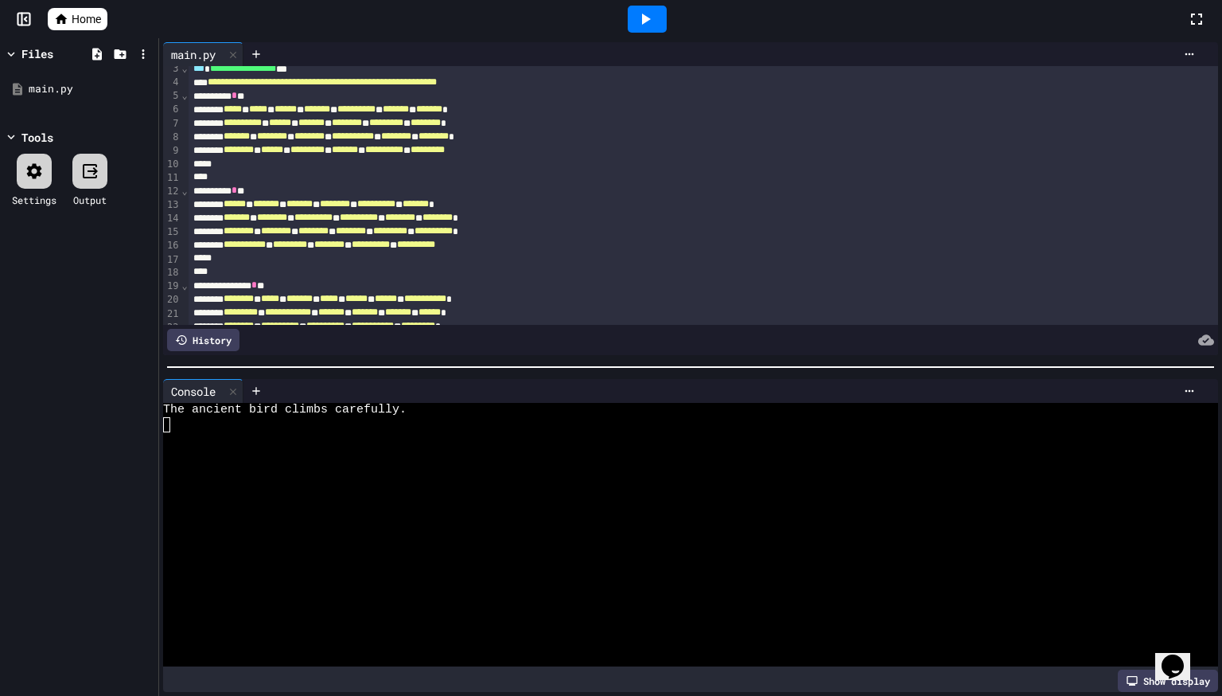
scroll to position [0, 0]
